Goal: Information Seeking & Learning: Learn about a topic

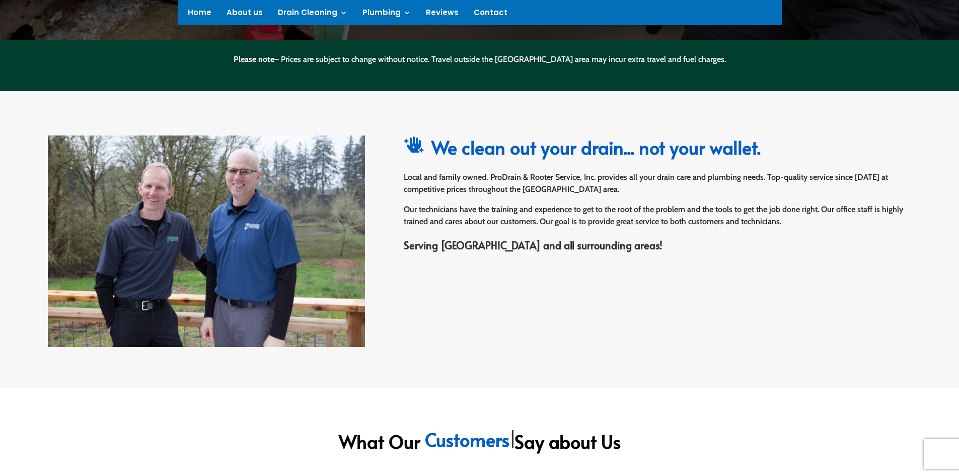
scroll to position [503, 0]
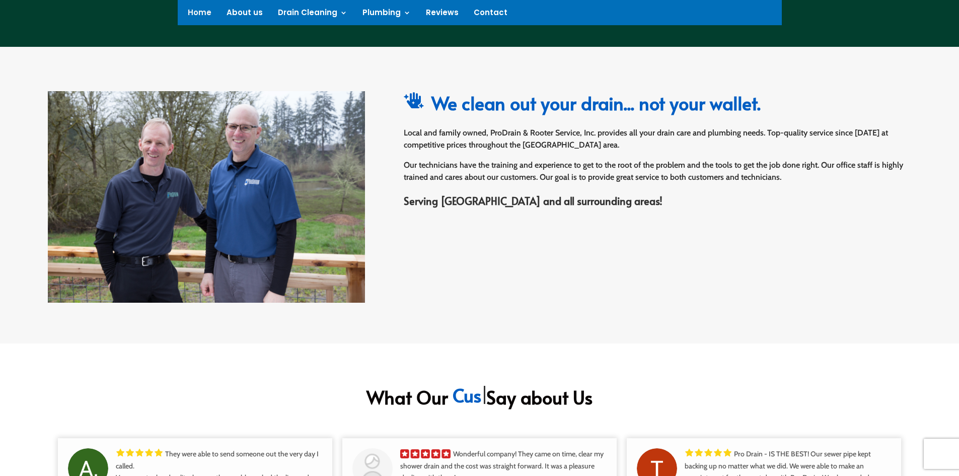
click at [494, 225] on div " We clean out your drain... not your wallet. Local and family owned, ProDrain …" at bounding box center [479, 195] width 863 height 242
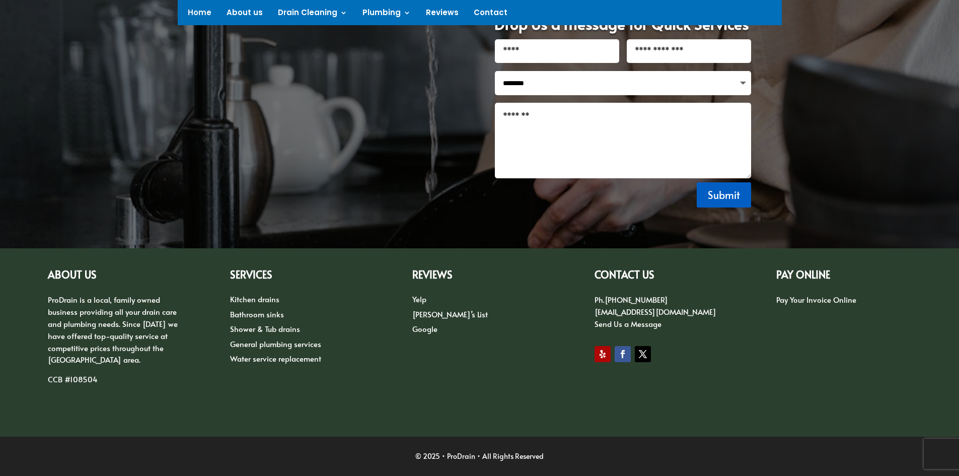
scroll to position [1344, 0]
click at [282, 346] on link "General plumbing services" at bounding box center [275, 343] width 91 height 11
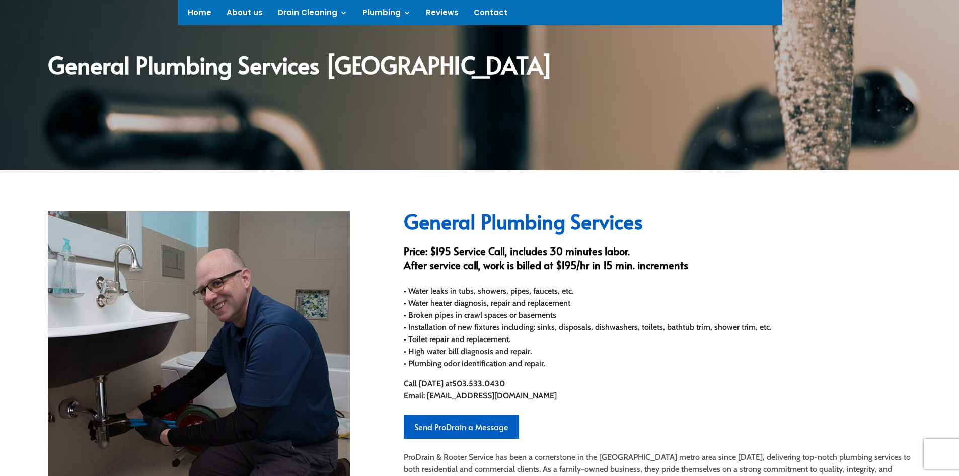
scroll to position [201, 0]
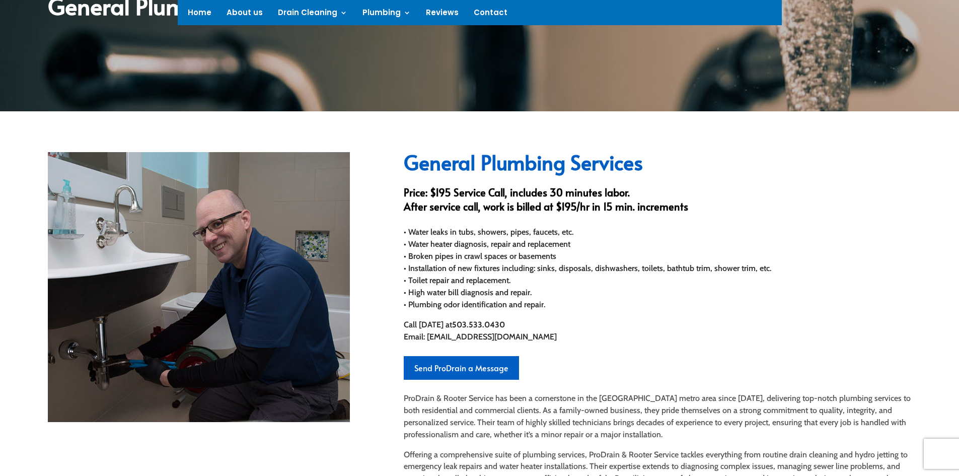
click at [637, 243] on div "• Water leaks in tubs, showers, pipes, faucets, etc. • Water heater diagnosis, …" at bounding box center [657, 268] width 507 height 85
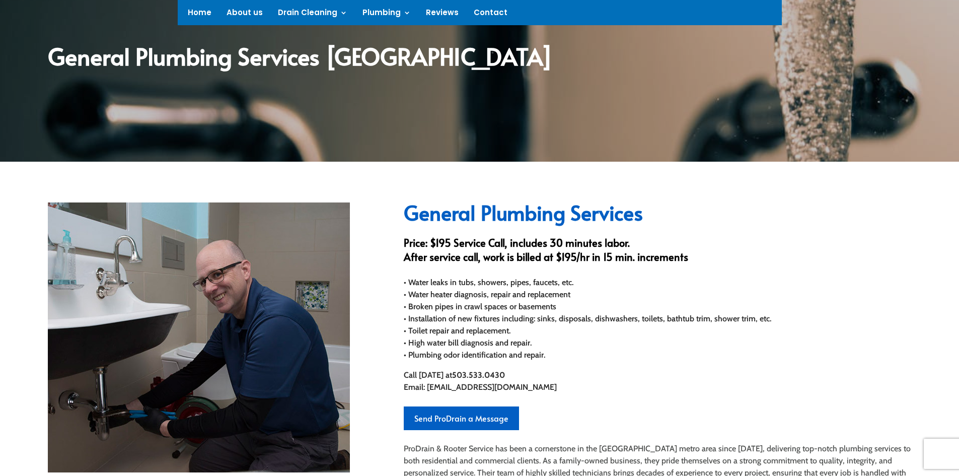
scroll to position [0, 0]
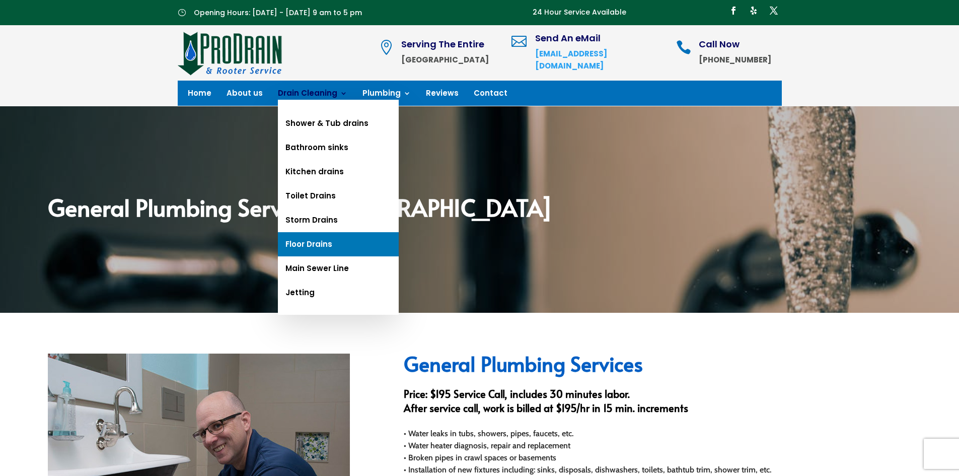
click at [314, 243] on link "Floor Drains" at bounding box center [338, 244] width 121 height 24
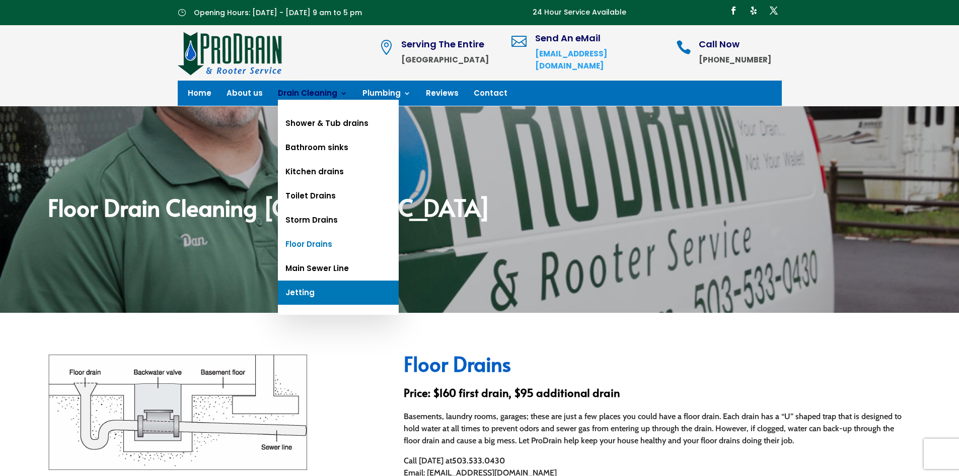
click at [295, 289] on link "Jetting" at bounding box center [338, 292] width 121 height 24
